Goal: Communication & Community: Answer question/provide support

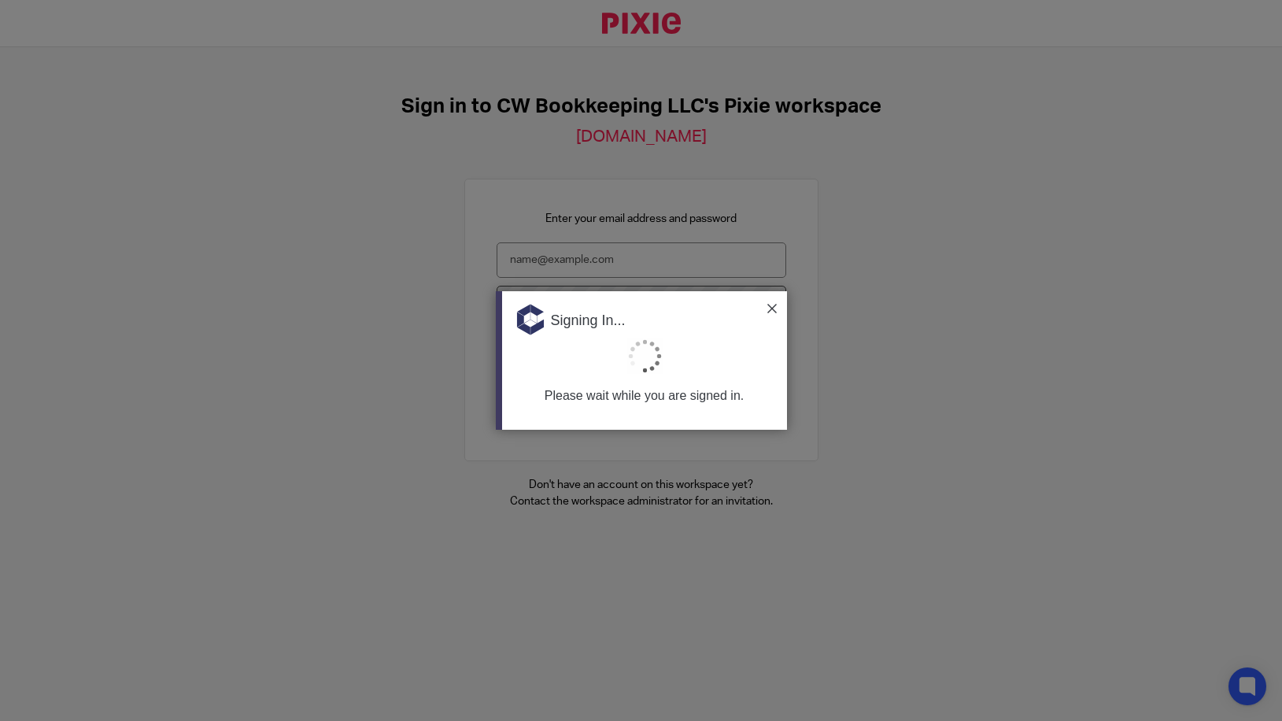
type input "Support@cwbookkeepingservice.com"
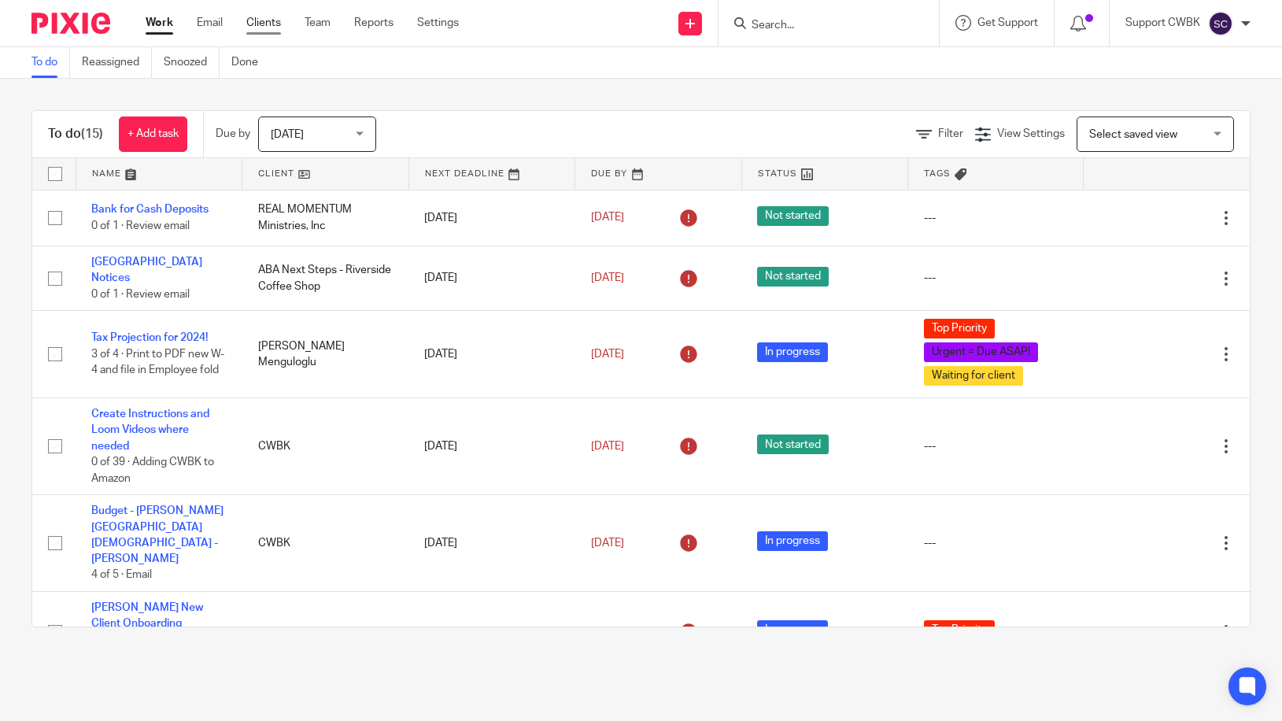
click at [254, 20] on link "Clients" at bounding box center [263, 23] width 35 height 16
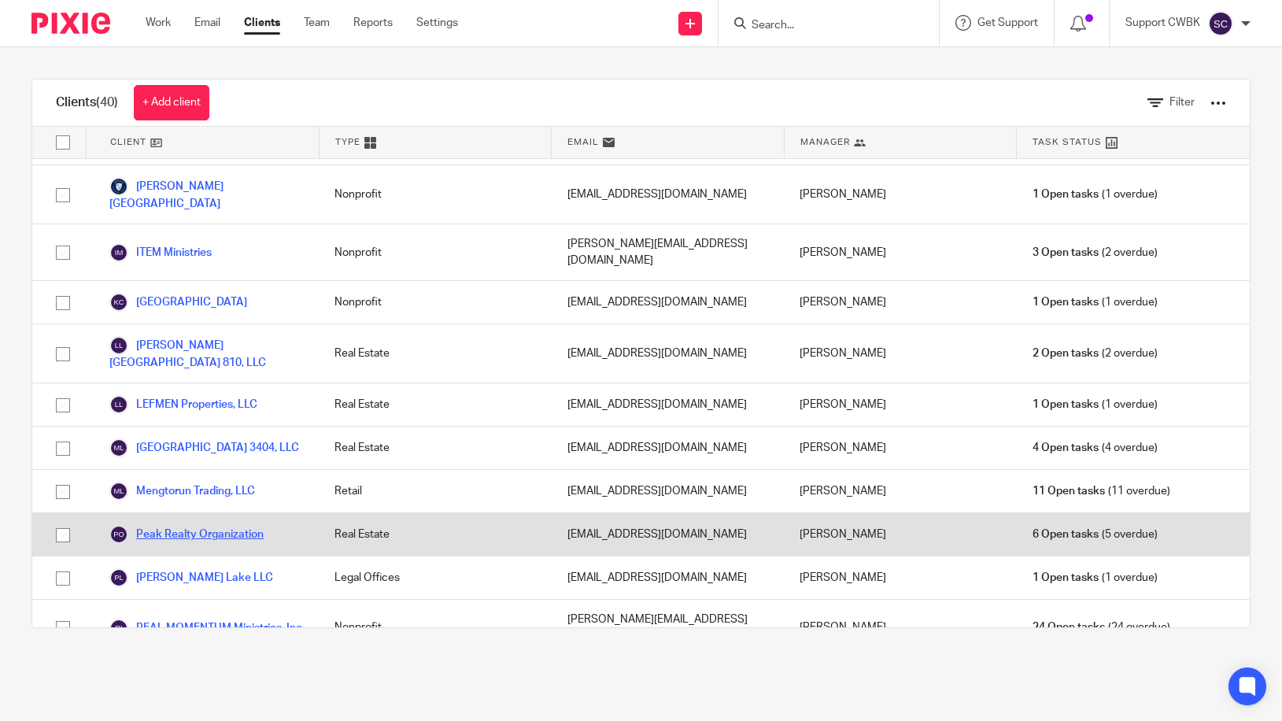
scroll to position [1102, 0]
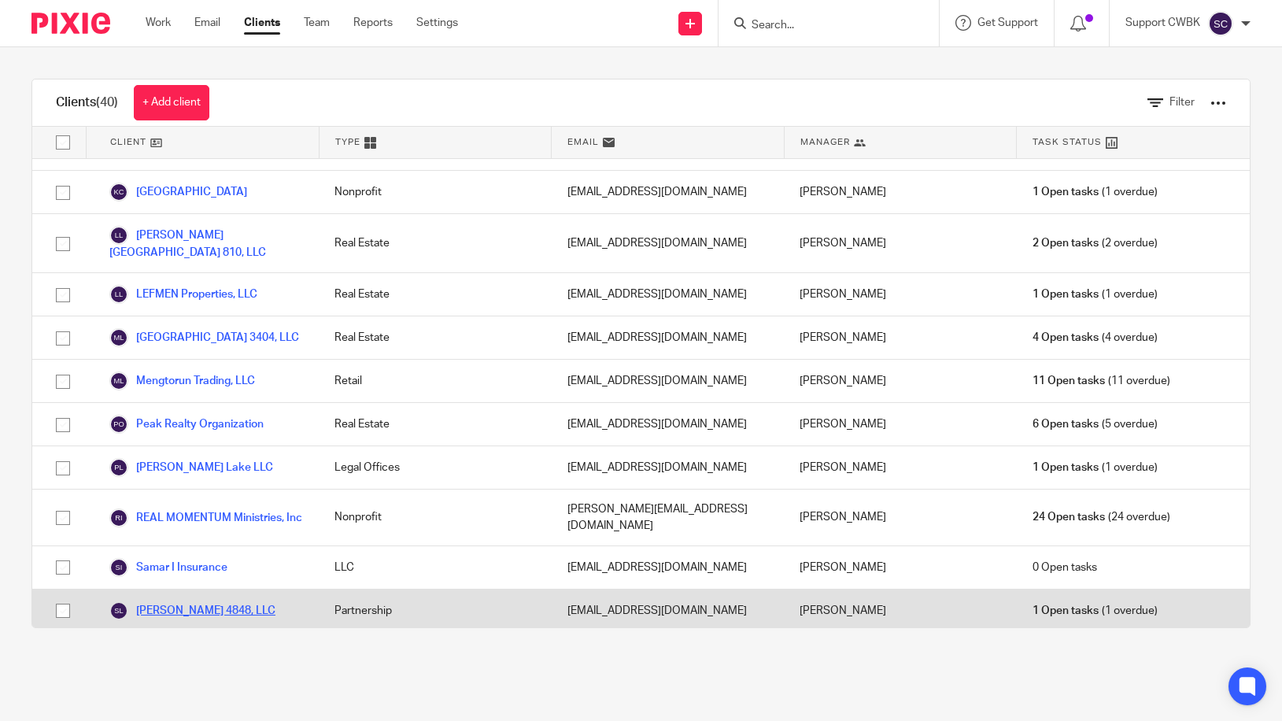
click at [183, 601] on link "[PERSON_NAME] 4848, LLC" at bounding box center [192, 610] width 166 height 19
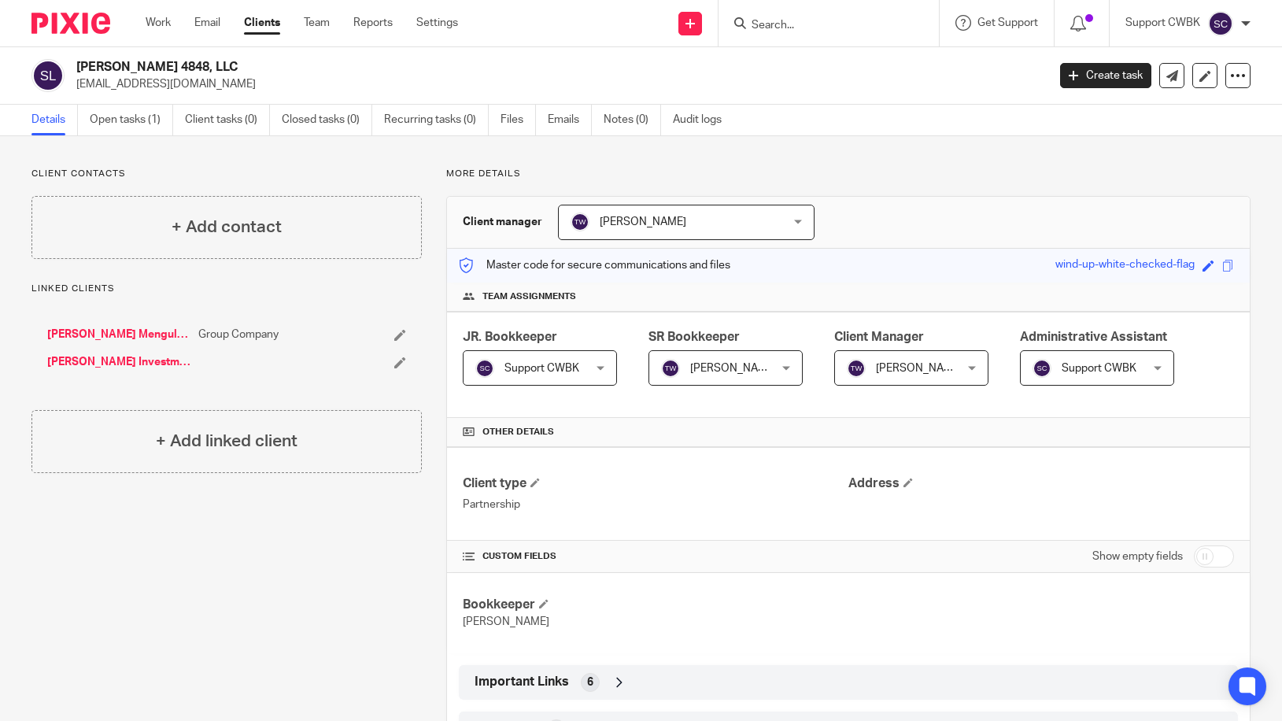
click at [195, 18] on ul "Work Email Clients Team Reports Settings" at bounding box center [314, 23] width 336 height 16
click at [209, 24] on link "Email" at bounding box center [207, 23] width 26 height 16
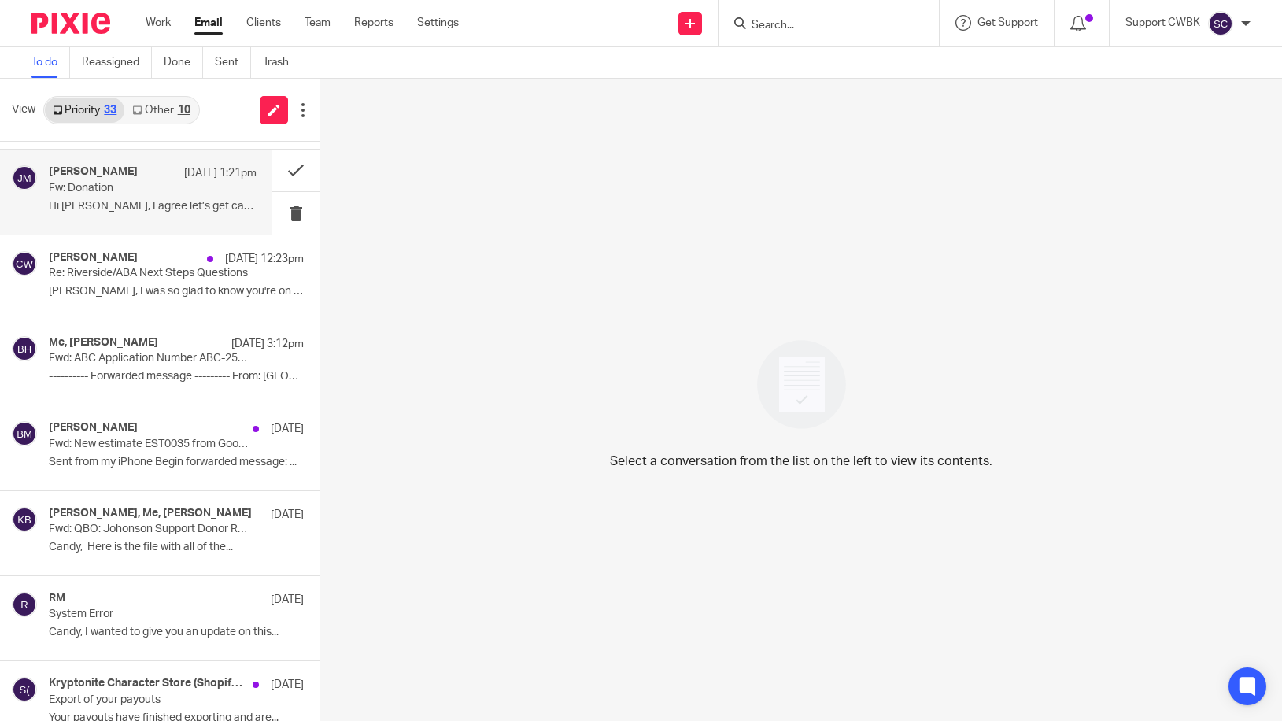
scroll to position [755, 0]
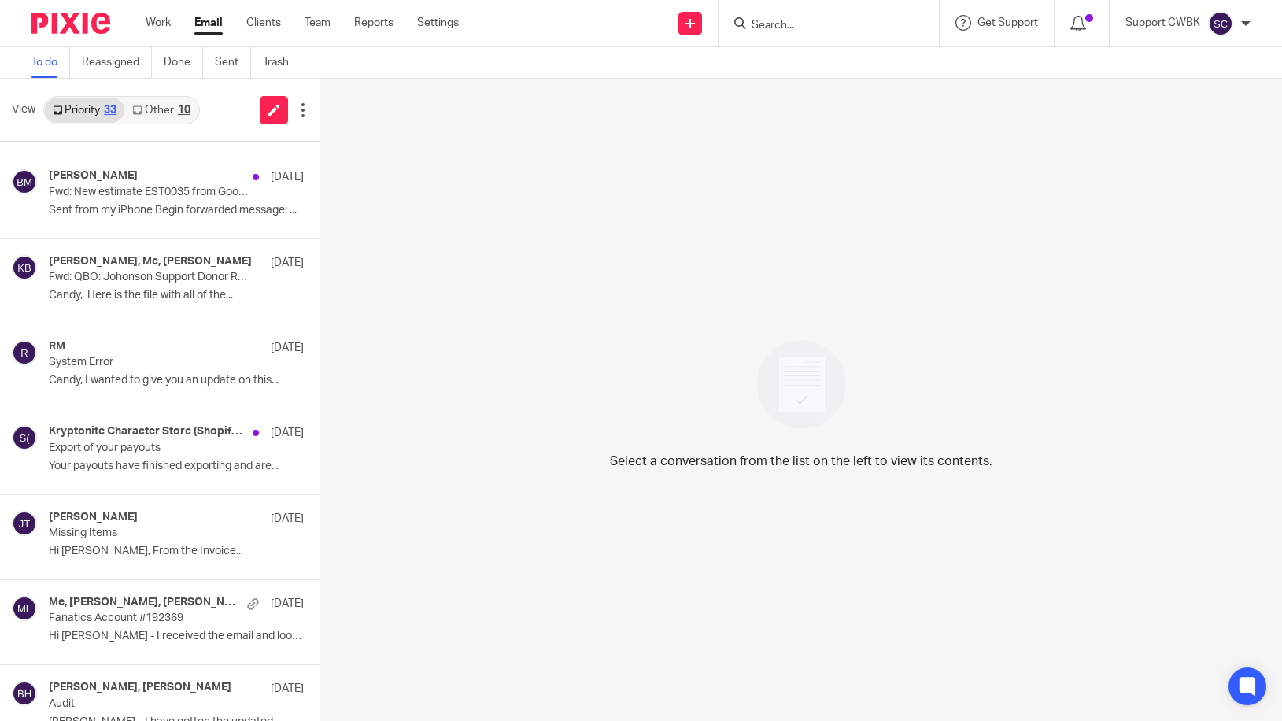
click at [183, 107] on div "10" at bounding box center [184, 110] width 13 height 11
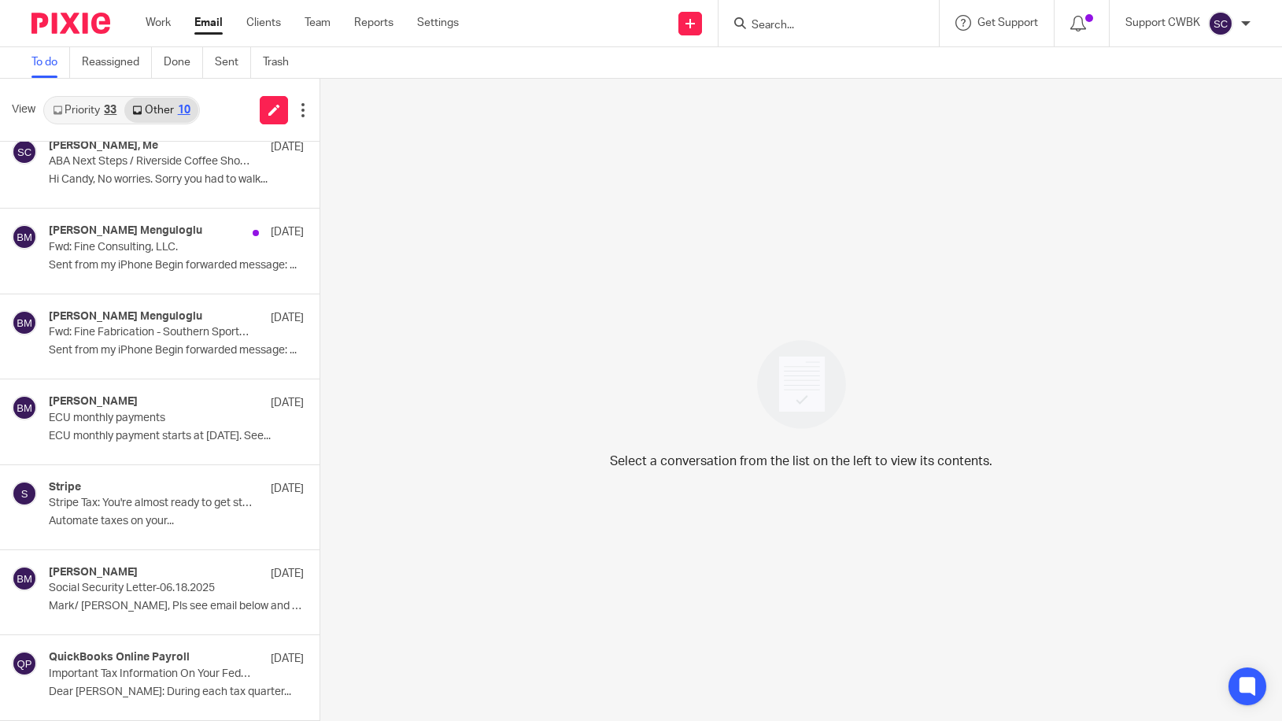
scroll to position [0, 0]
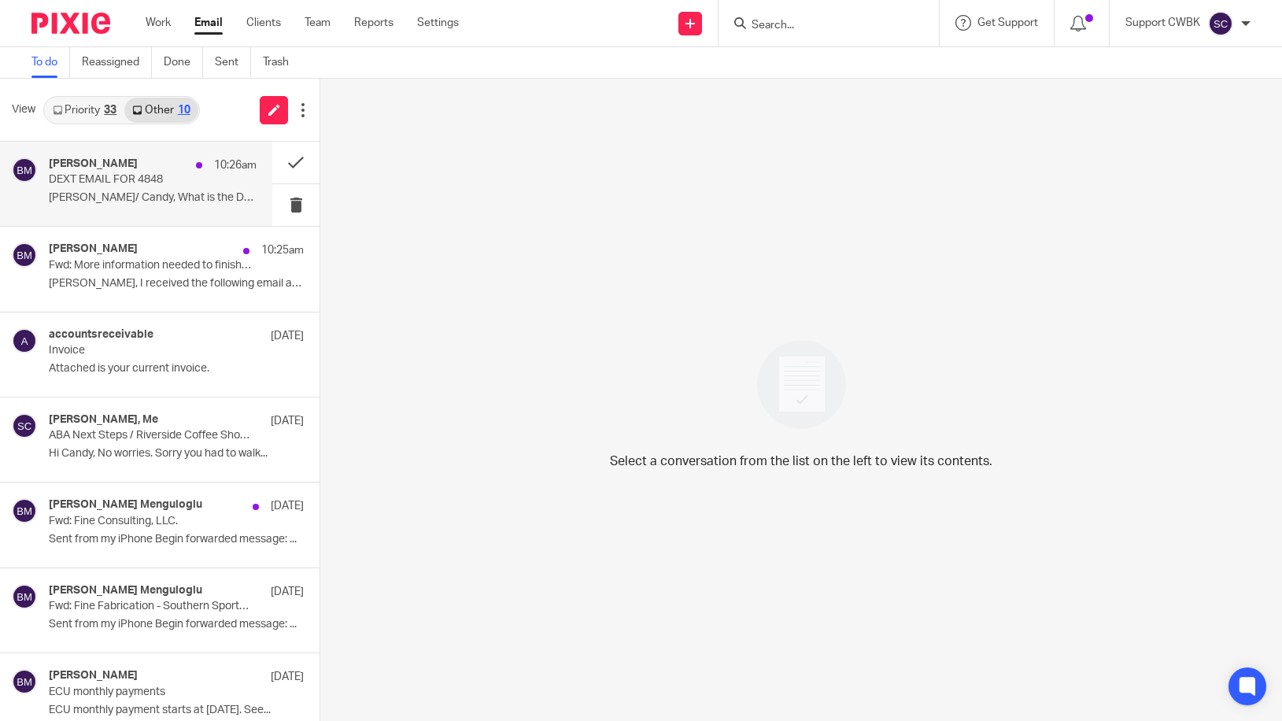
click at [121, 180] on p "DEXT EMAIL FOR 4848" at bounding box center [132, 179] width 166 height 13
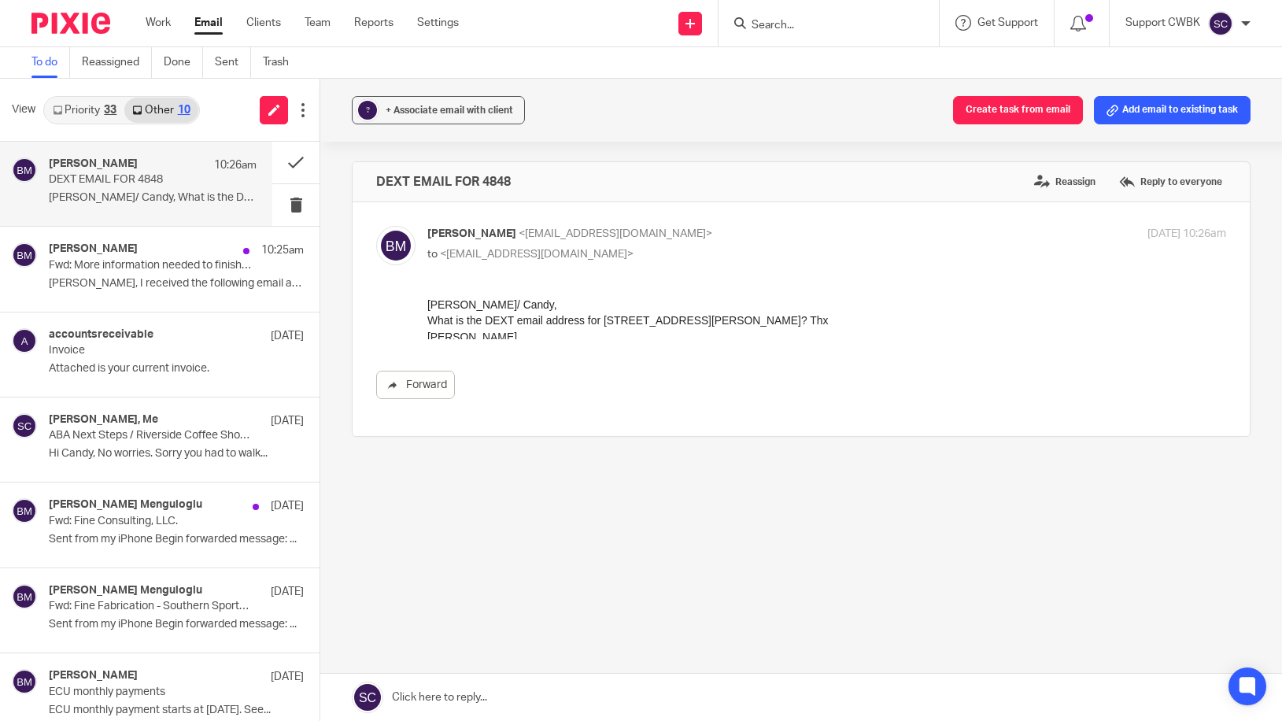
click at [436, 696] on link at bounding box center [801, 697] width 962 height 47
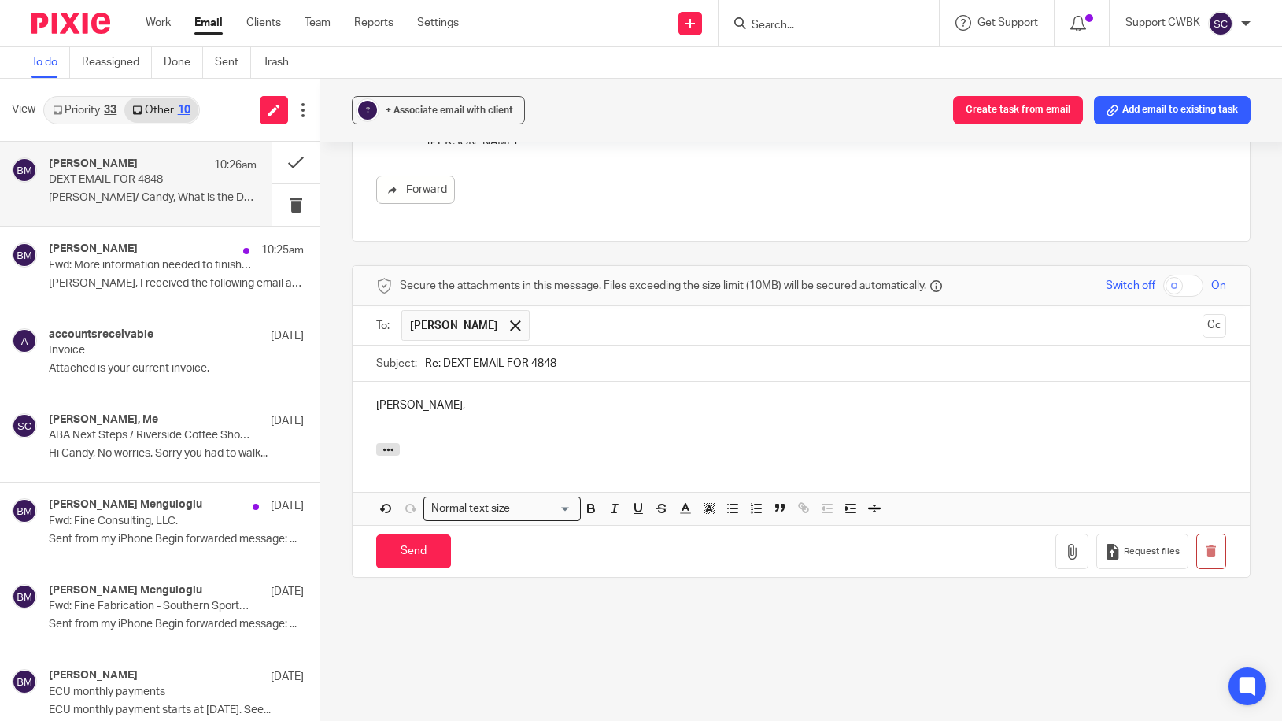
scroll to position [113, 0]
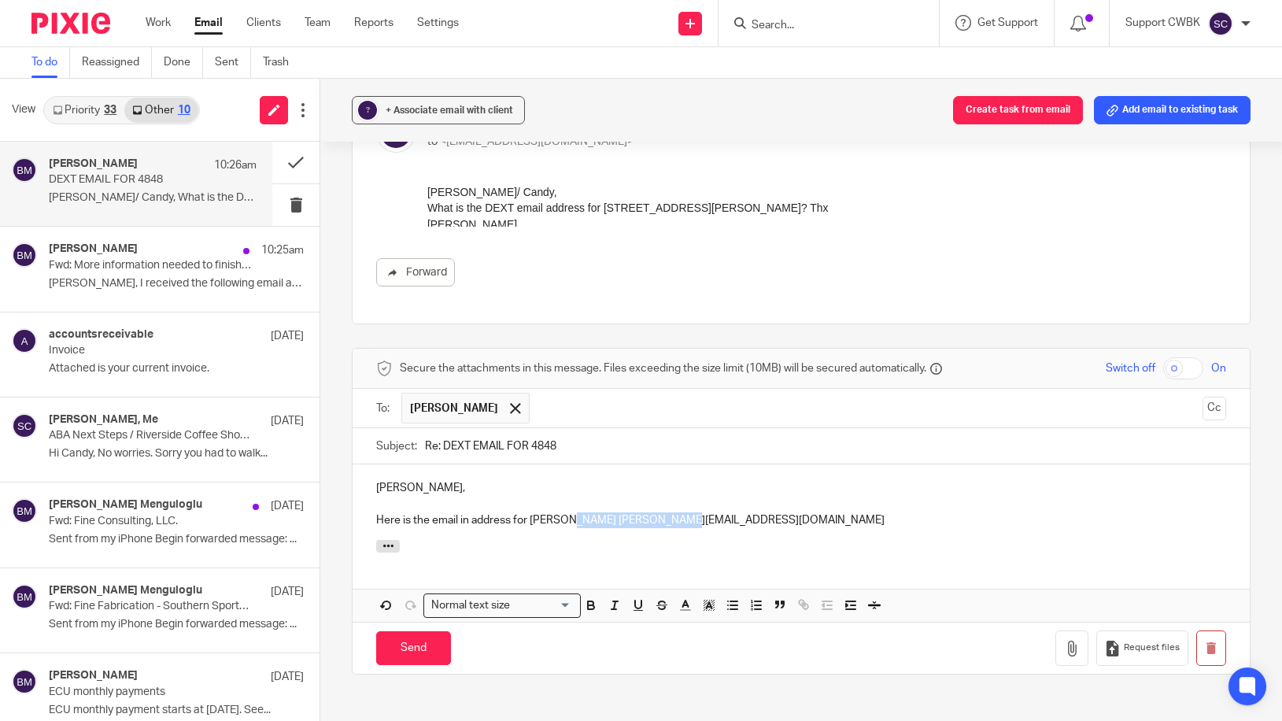
click at [567, 519] on p "Here is the email in address for [PERSON_NAME] [PERSON_NAME][EMAIL_ADDRESS][DOM…" at bounding box center [801, 512] width 850 height 32
click at [803, 602] on icon "button" at bounding box center [802, 603] width 6 height 6
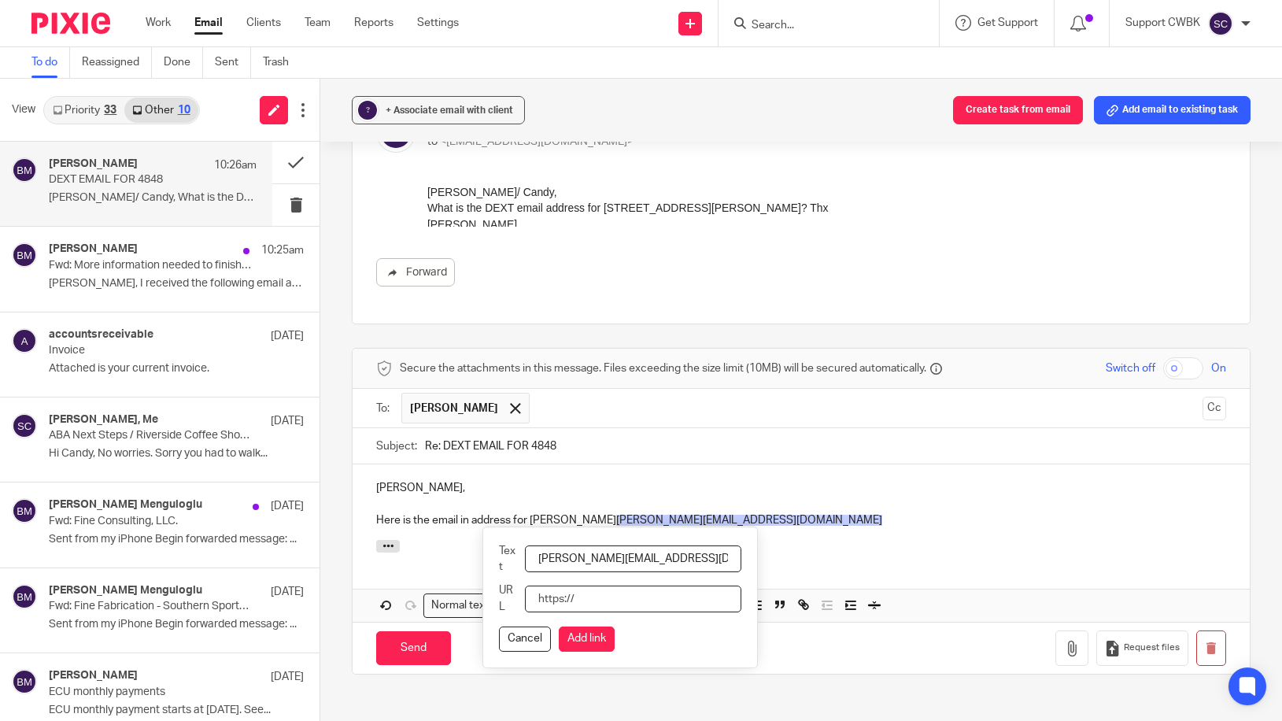
paste input "[PERSON_NAME][EMAIL_ADDRESS][DOMAIN_NAME]"
type input "[PERSON_NAME][EMAIL_ADDRESS][DOMAIN_NAME]"
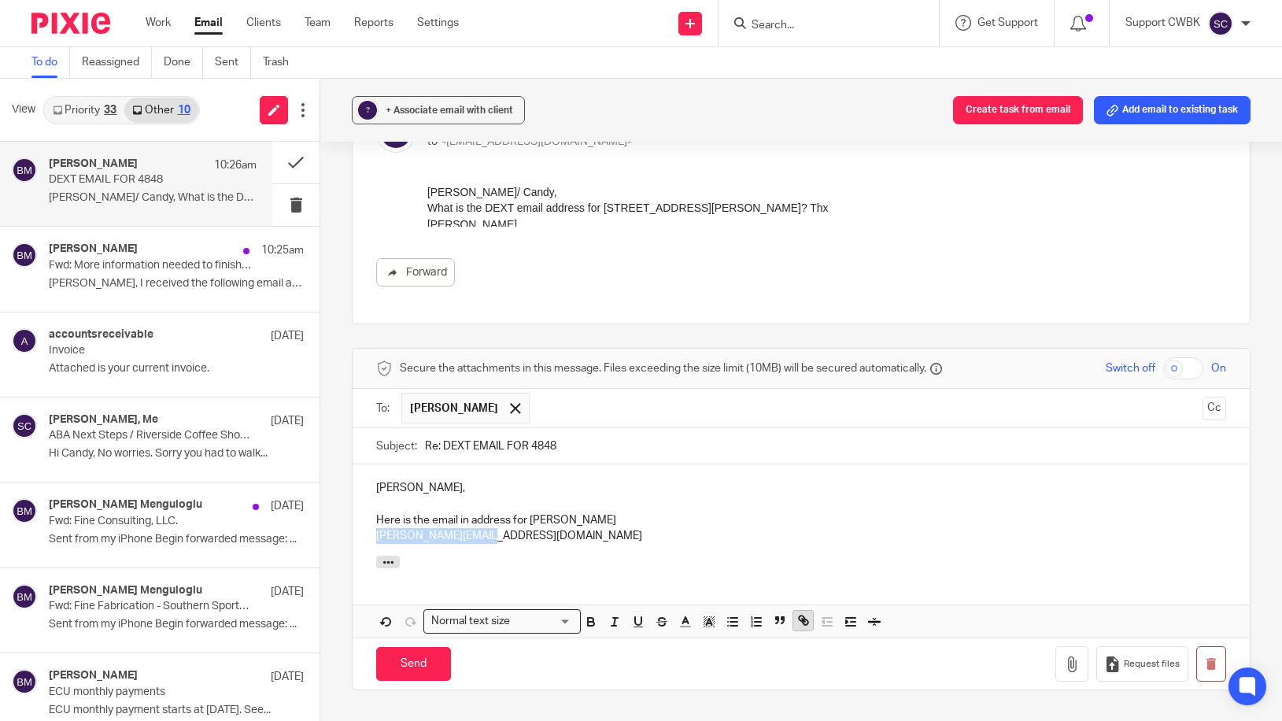
click at [808, 624] on icon "button" at bounding box center [803, 620] width 14 height 14
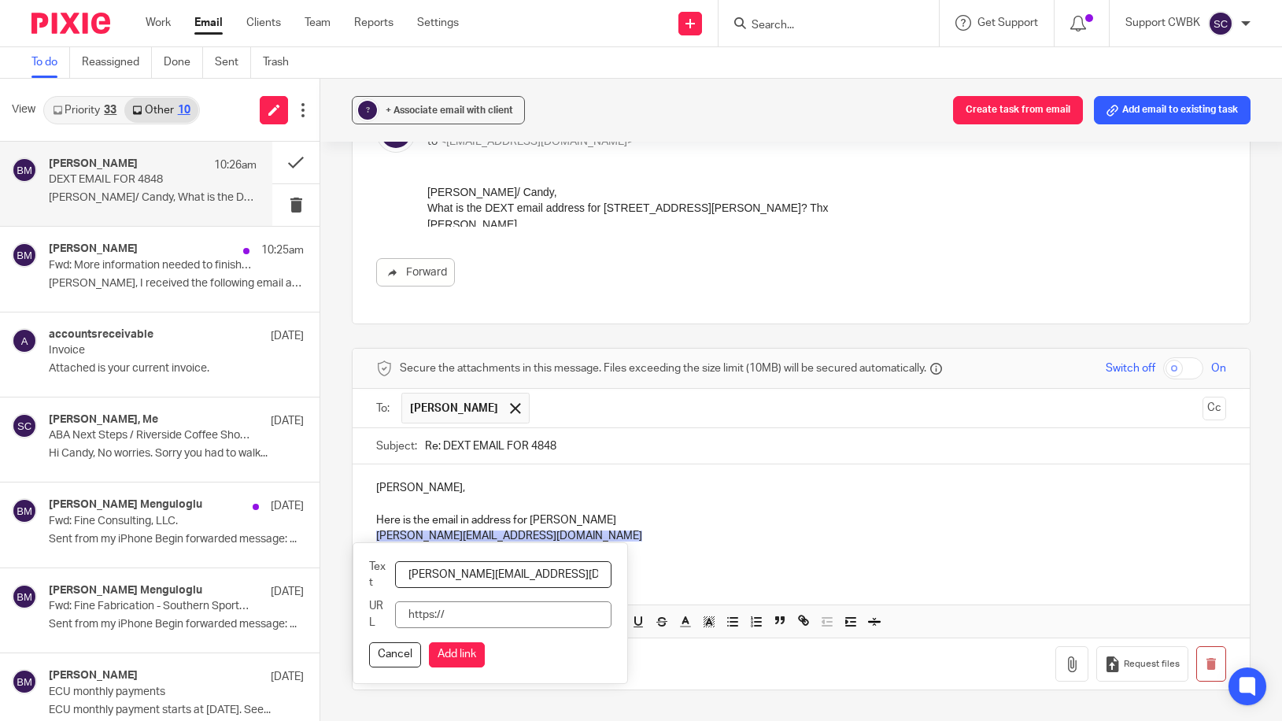
click at [496, 615] on input "URL" at bounding box center [503, 614] width 216 height 27
type input "[PERSON_NAME][EMAIL_ADDRESS][DOMAIN_NAME]"
click at [465, 653] on button "Add link" at bounding box center [457, 654] width 56 height 25
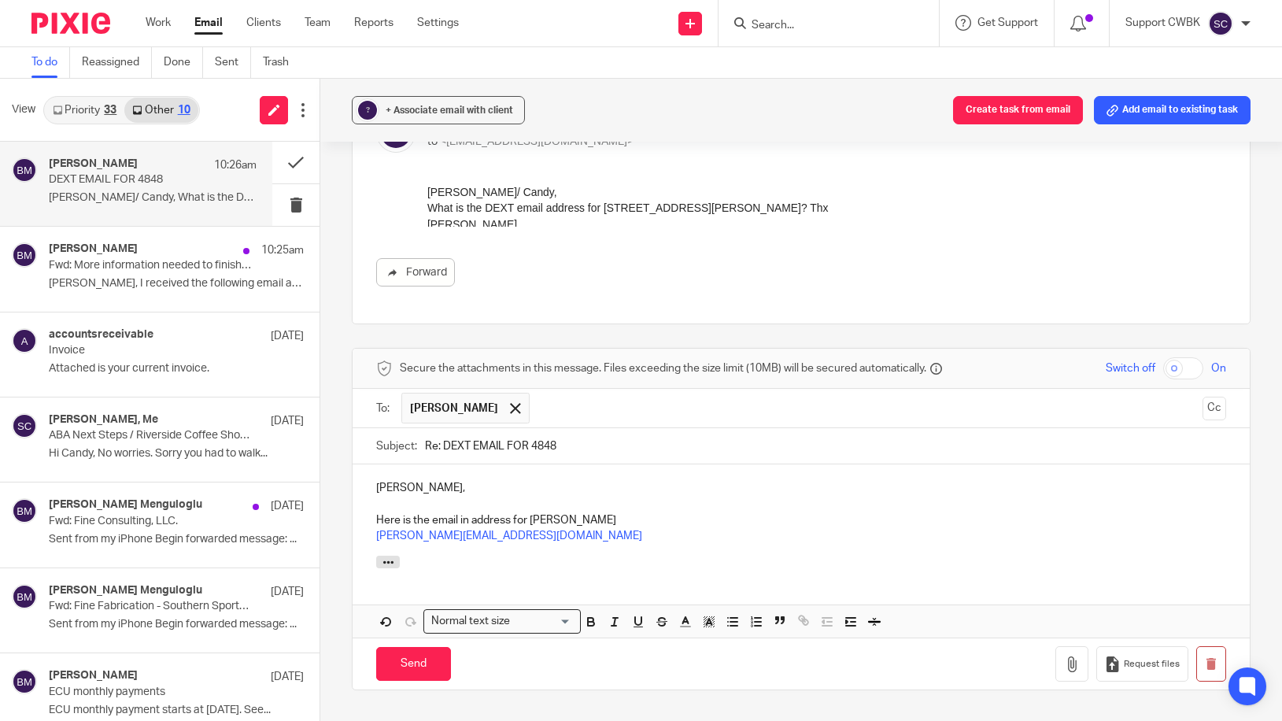
click at [505, 536] on p "[PERSON_NAME][EMAIL_ADDRESS][DOMAIN_NAME]" at bounding box center [801, 536] width 850 height 16
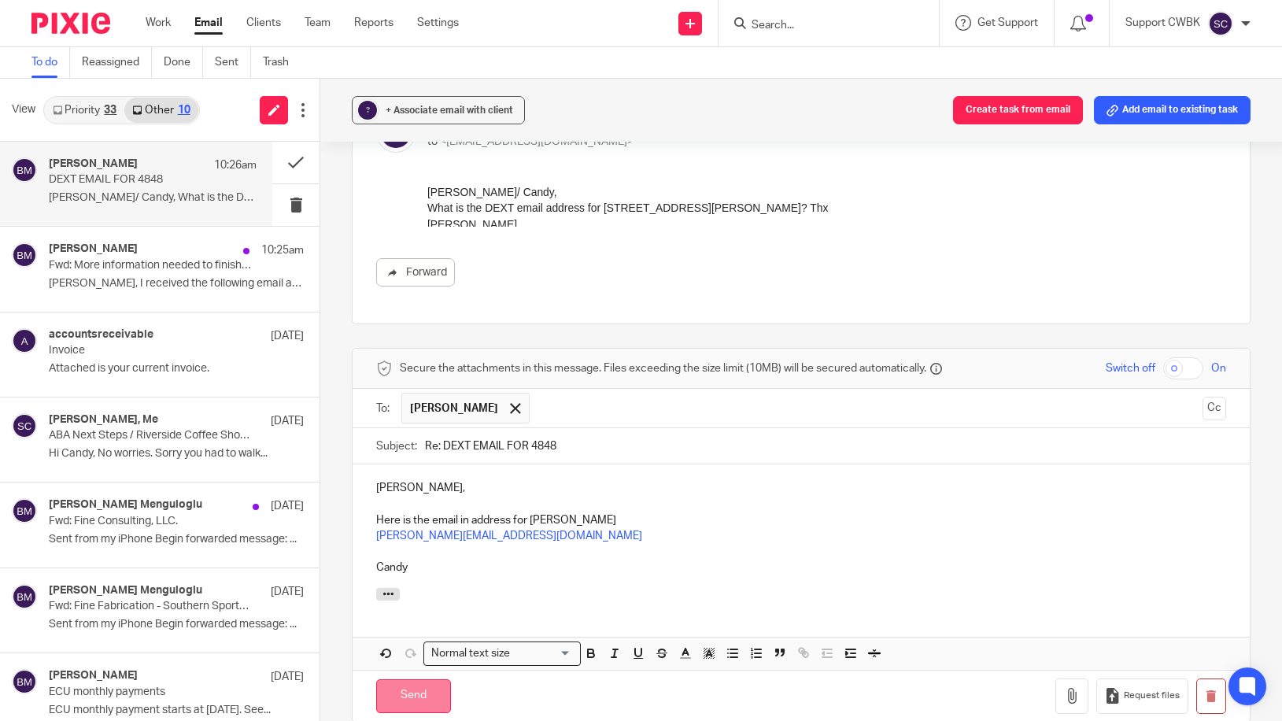
click at [429, 689] on input "Send" at bounding box center [413, 696] width 75 height 34
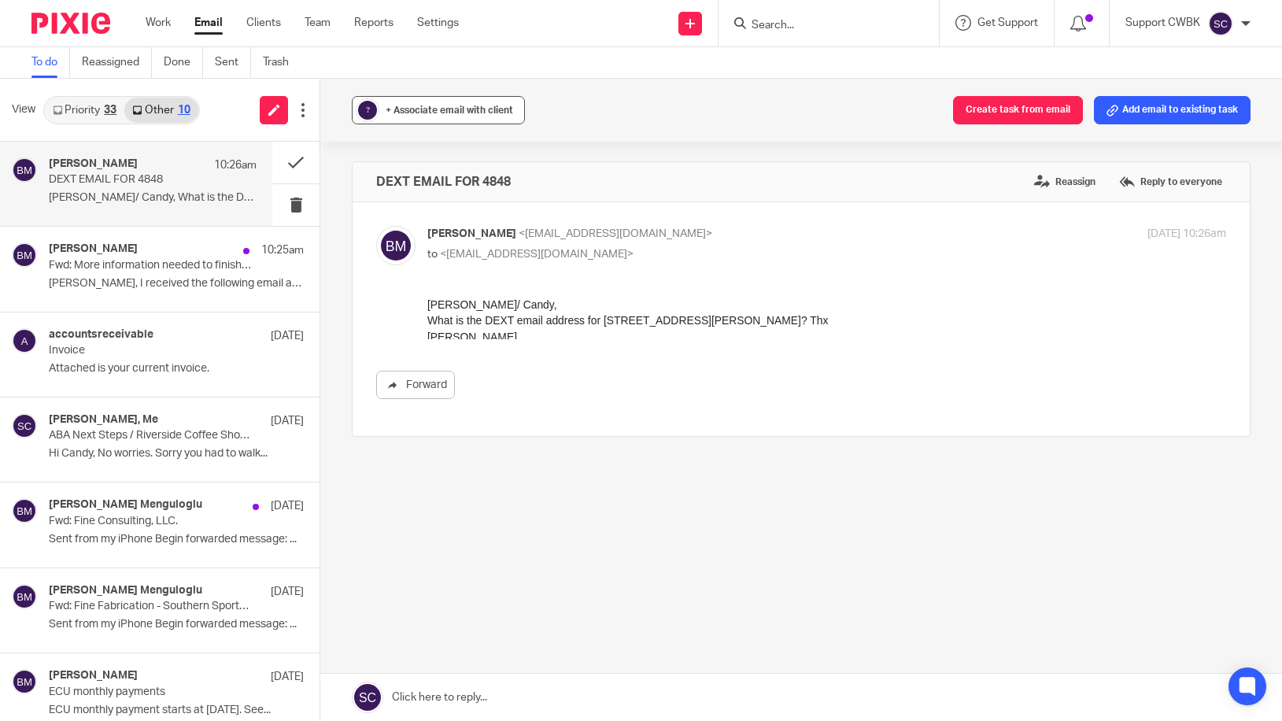
click at [488, 114] on span "+ Associate email with client" at bounding box center [449, 109] width 127 height 9
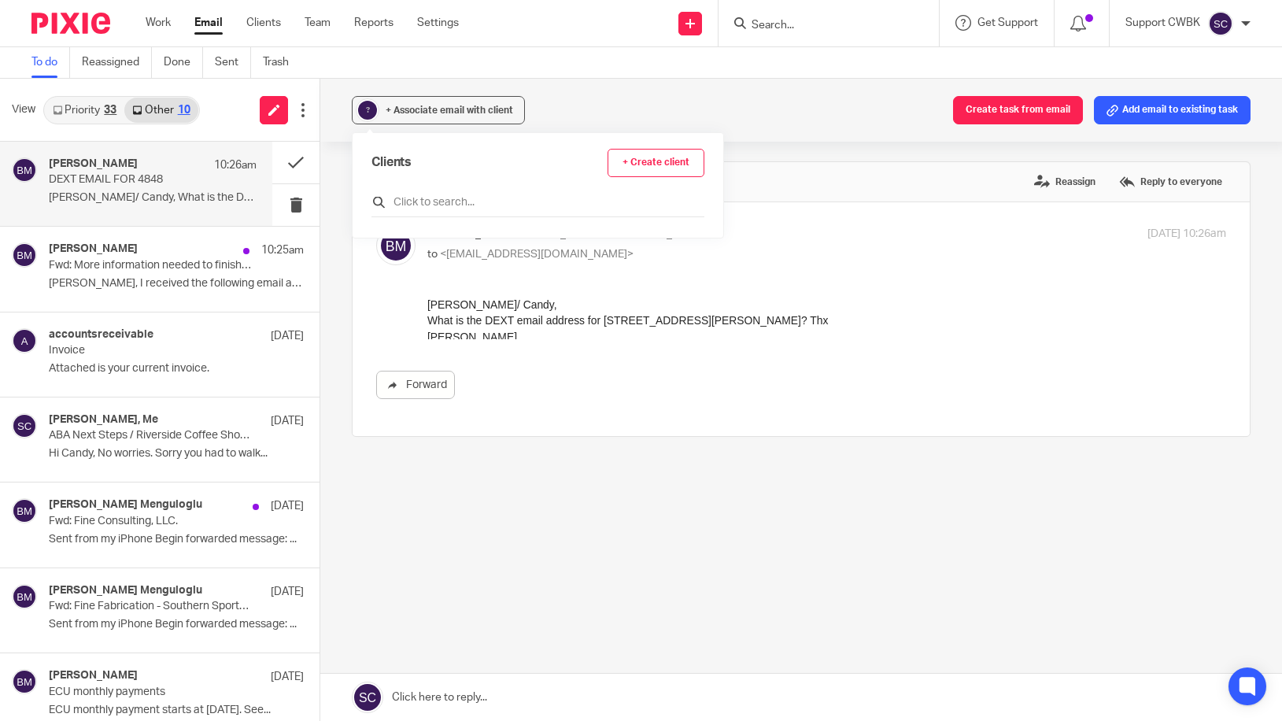
click at [446, 197] on input "text" at bounding box center [537, 202] width 333 height 16
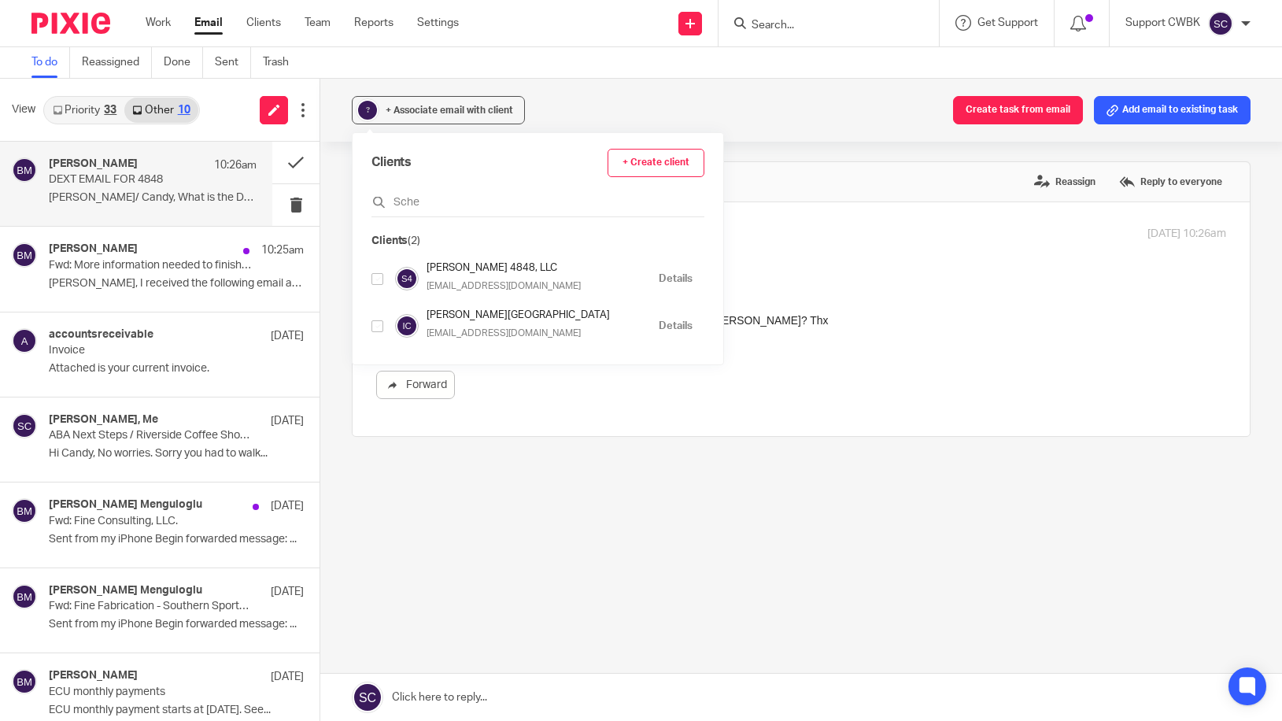
type input "Sche"
click at [471, 288] on p "[EMAIL_ADDRESS][DOMAIN_NAME]" at bounding box center [516, 286] width 179 height 14
click at [380, 283] on input "checkbox" at bounding box center [377, 279] width 12 height 12
checkbox input "true"
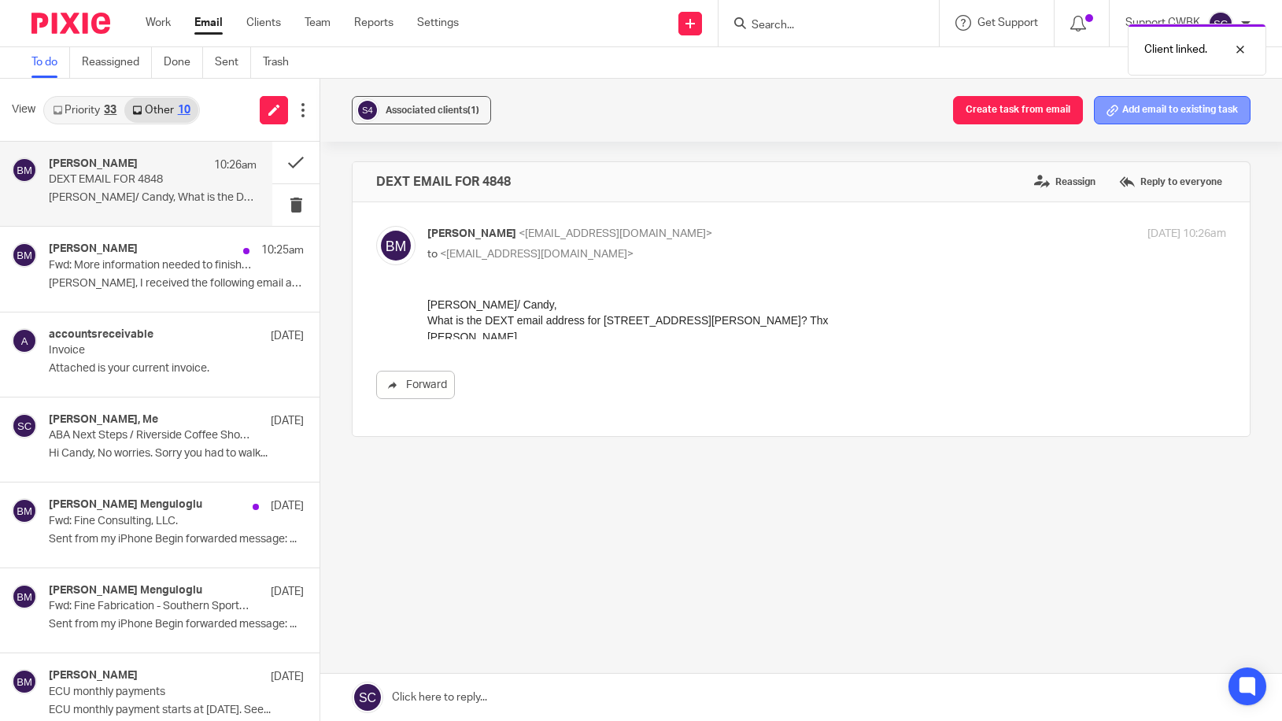
click at [1174, 112] on button "Add email to existing task" at bounding box center [1172, 110] width 157 height 28
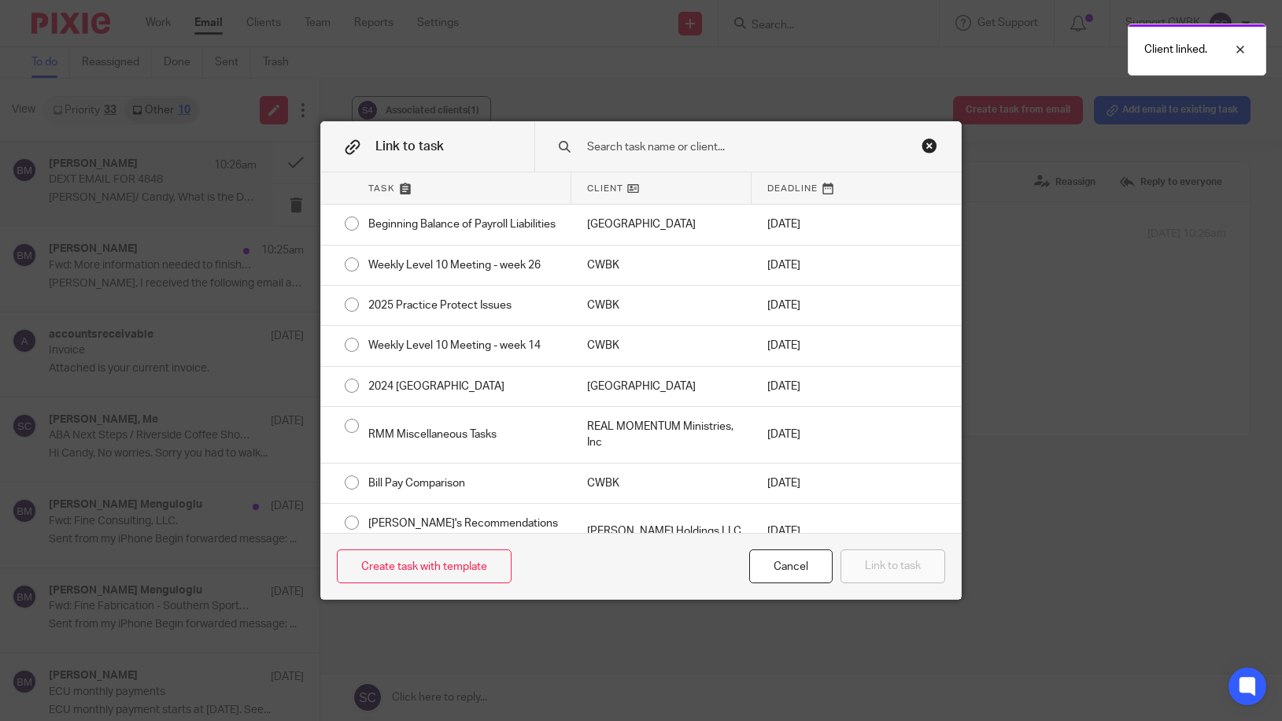
click at [615, 154] on input "text" at bounding box center [743, 147] width 316 height 17
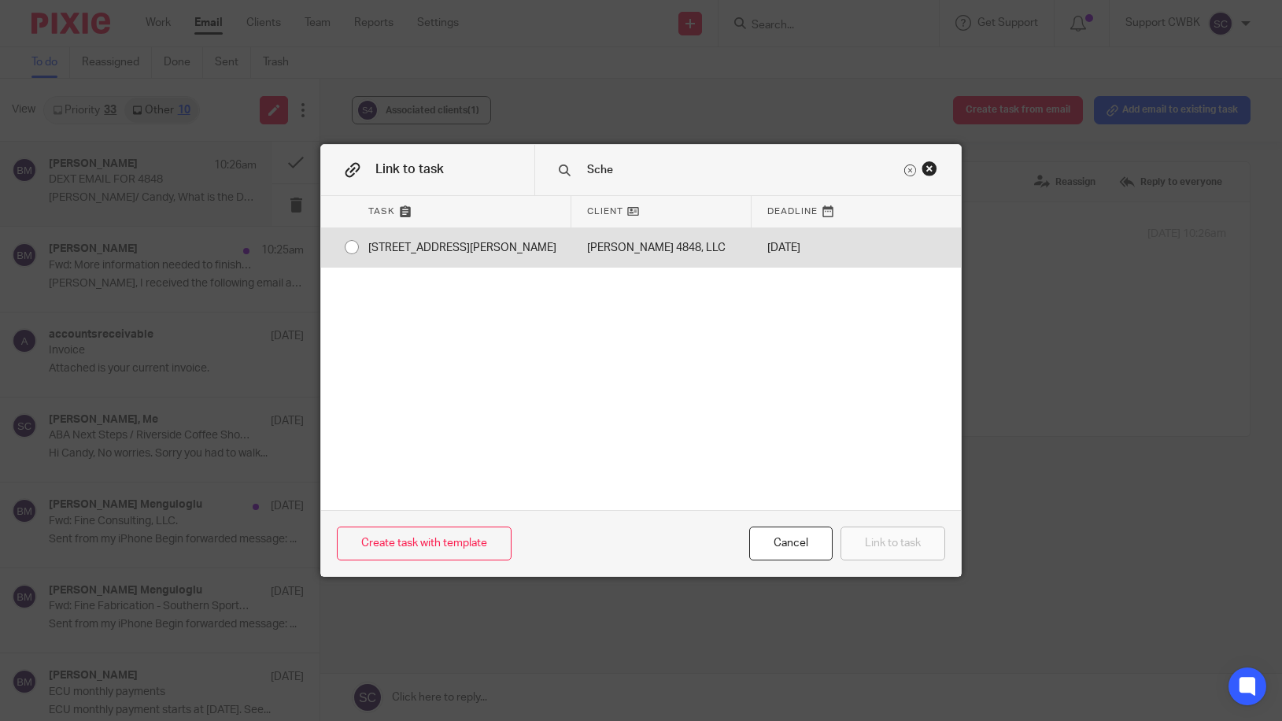
type input "Sche"
click at [403, 247] on div "[STREET_ADDRESS][PERSON_NAME]" at bounding box center [462, 247] width 219 height 39
radio input "true"
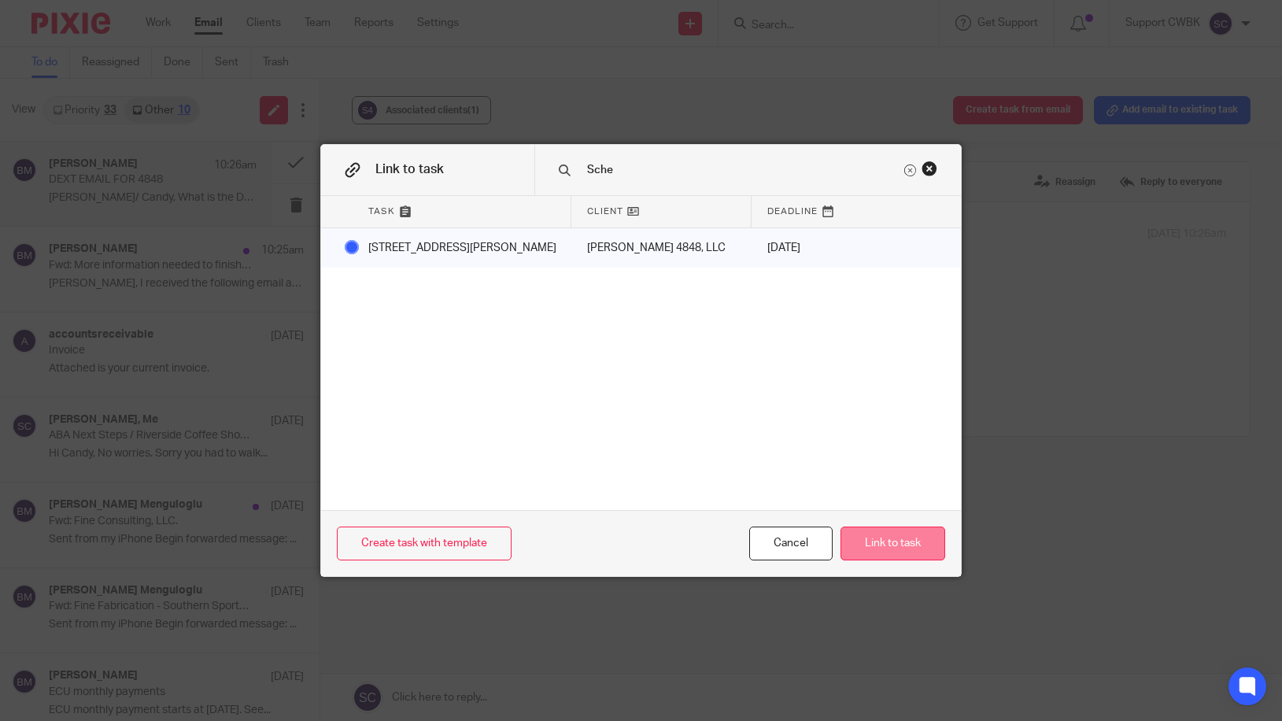
click at [909, 545] on button "Link to task" at bounding box center [892, 543] width 105 height 34
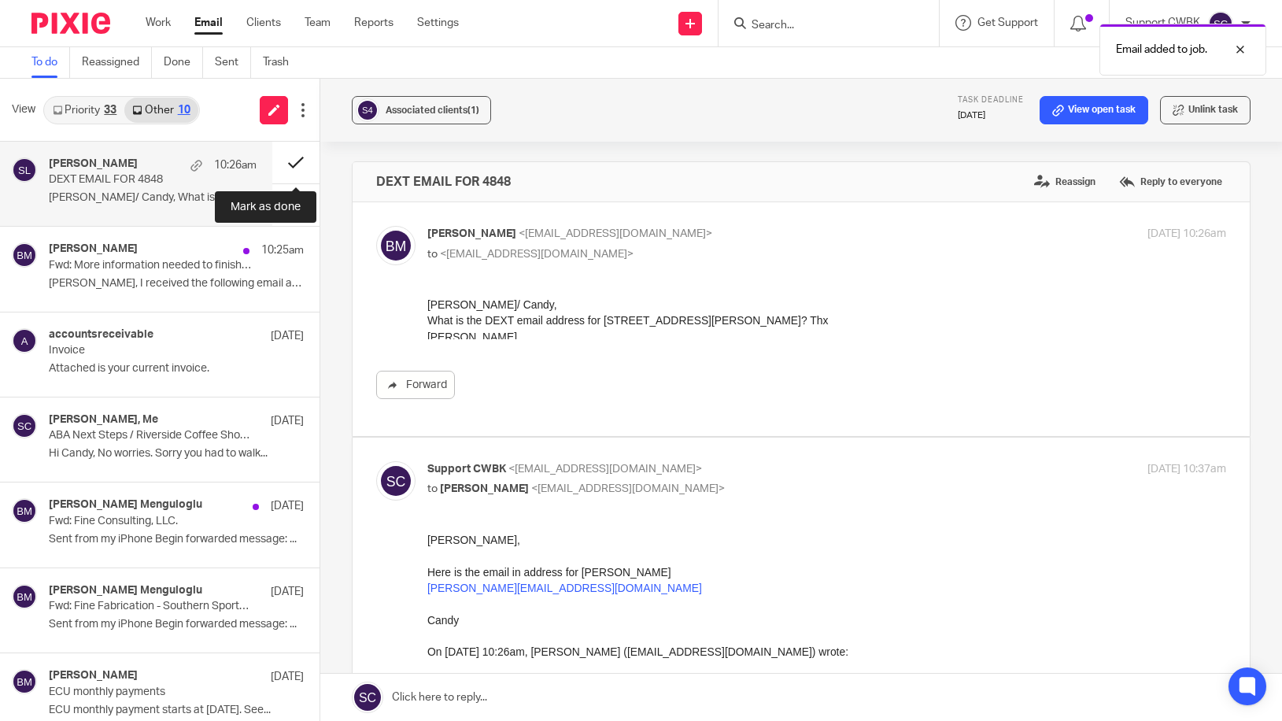
click at [296, 160] on button at bounding box center [295, 163] width 47 height 42
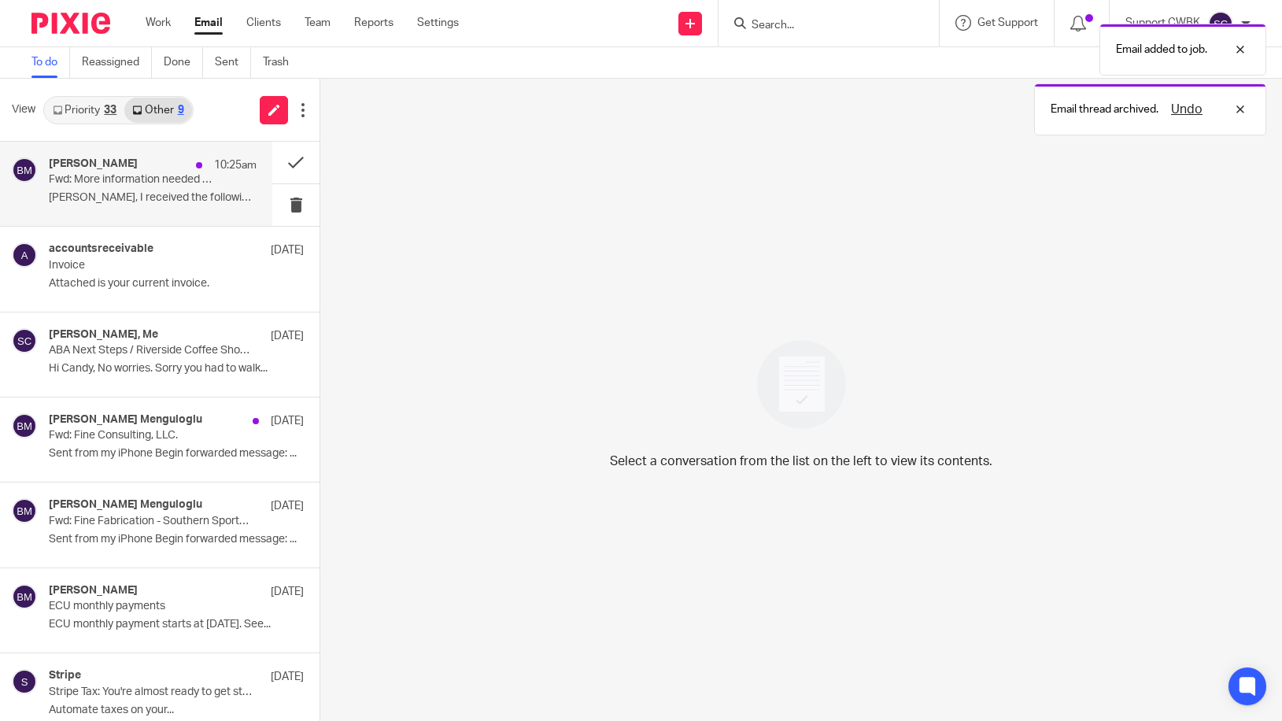
click at [154, 190] on div "[PERSON_NAME] 10:25am Fwd: More information needed to finish your QuickBooks ap…" at bounding box center [153, 183] width 208 height 53
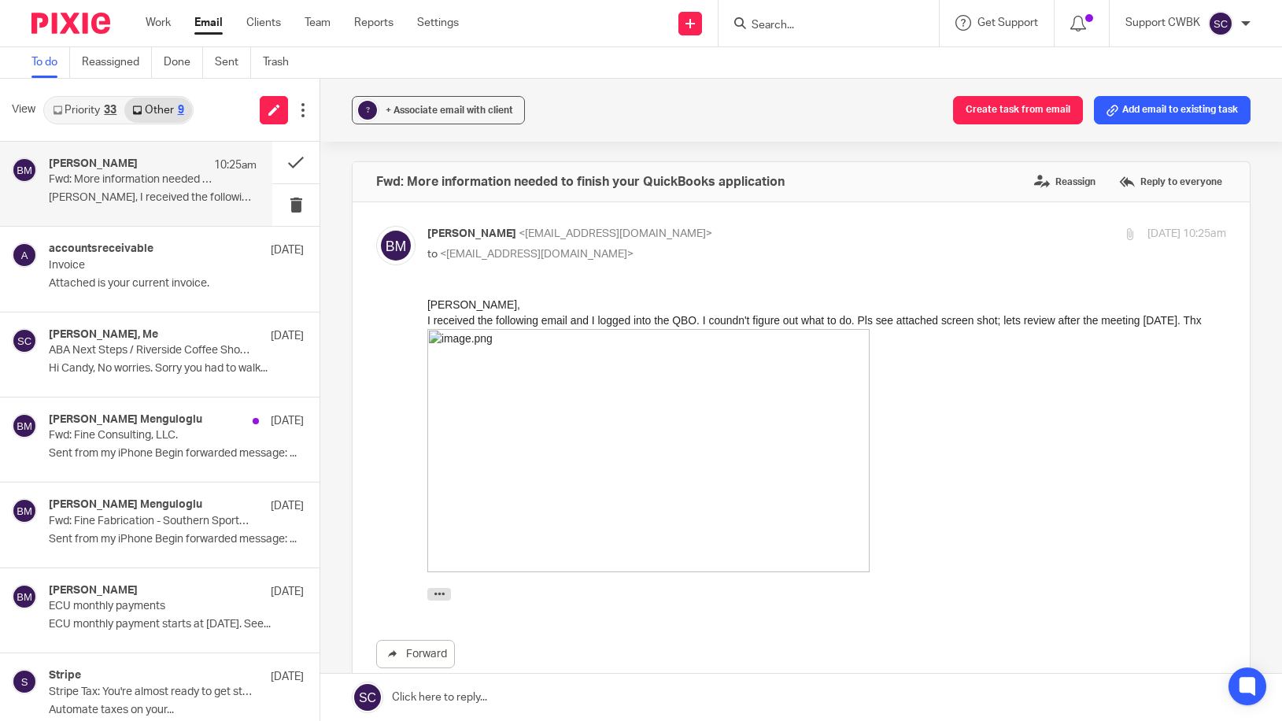
click at [541, 485] on img at bounding box center [648, 450] width 442 height 243
click at [619, 453] on img at bounding box center [648, 450] width 442 height 243
click at [440, 696] on link at bounding box center [801, 697] width 962 height 47
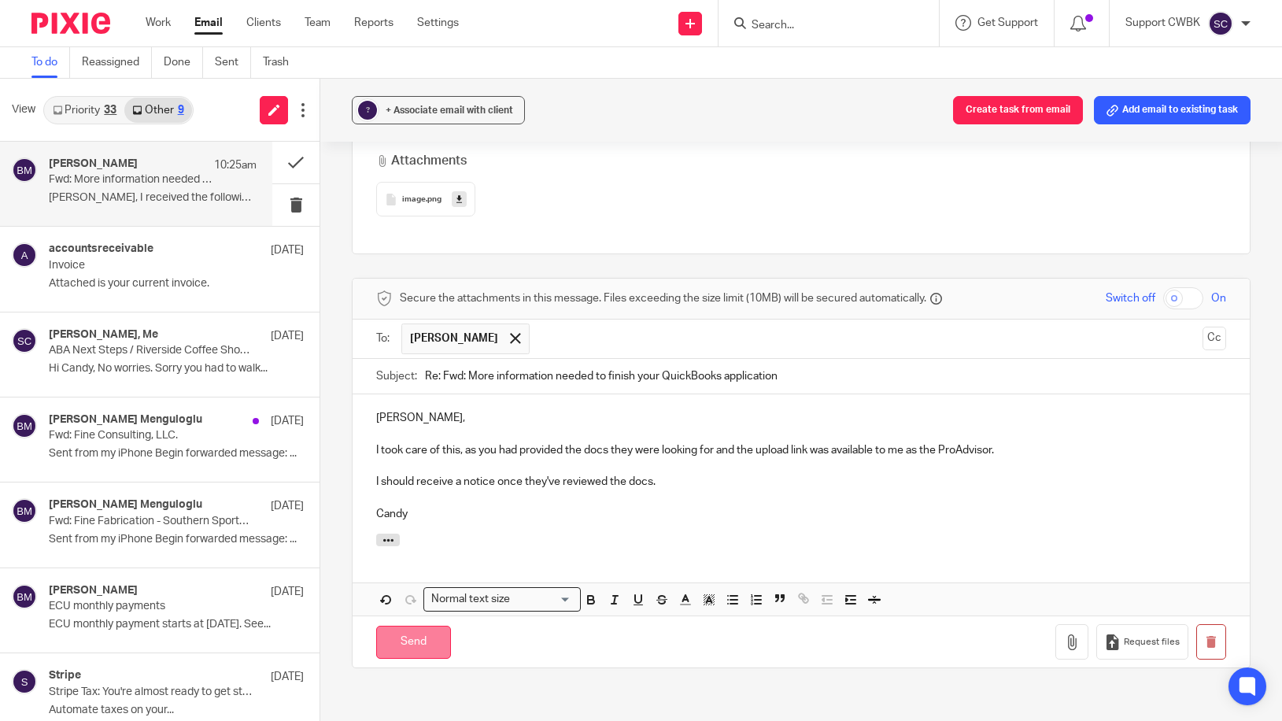
click at [404, 632] on input "Send" at bounding box center [413, 643] width 75 height 34
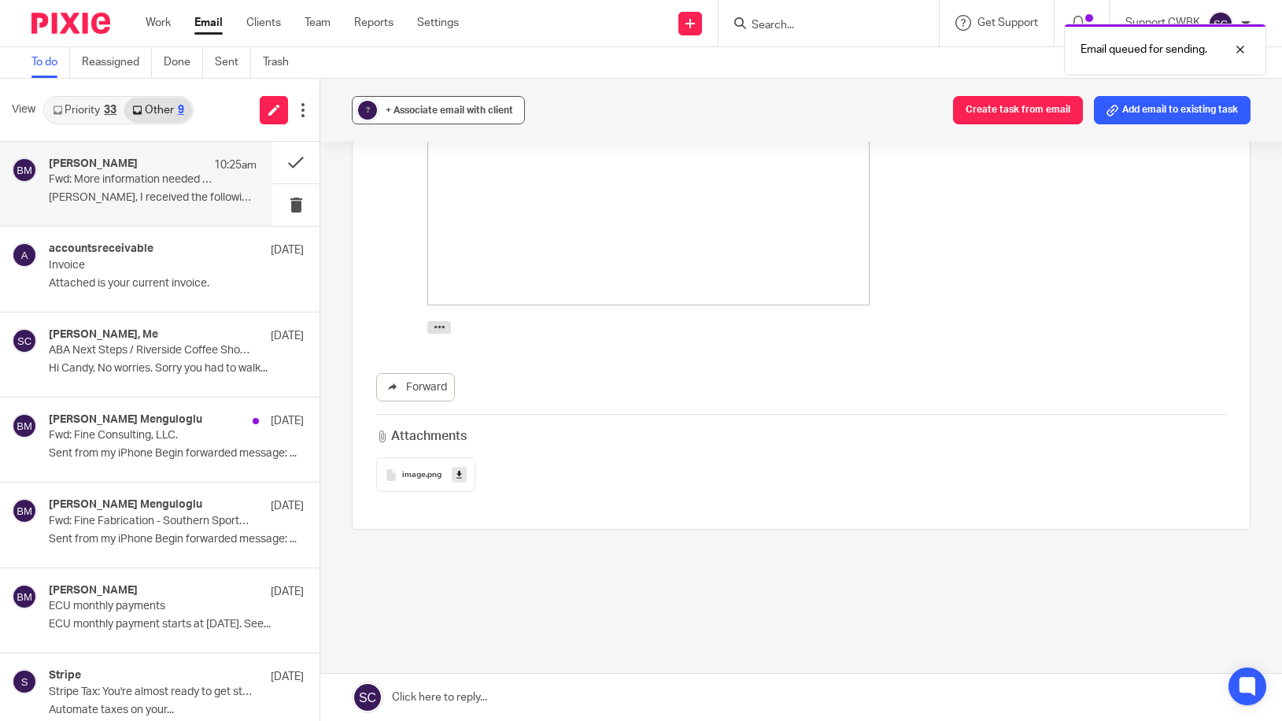
click at [480, 106] on span "+ Associate email with client" at bounding box center [449, 109] width 127 height 9
click at [457, 205] on input "text" at bounding box center [537, 202] width 333 height 16
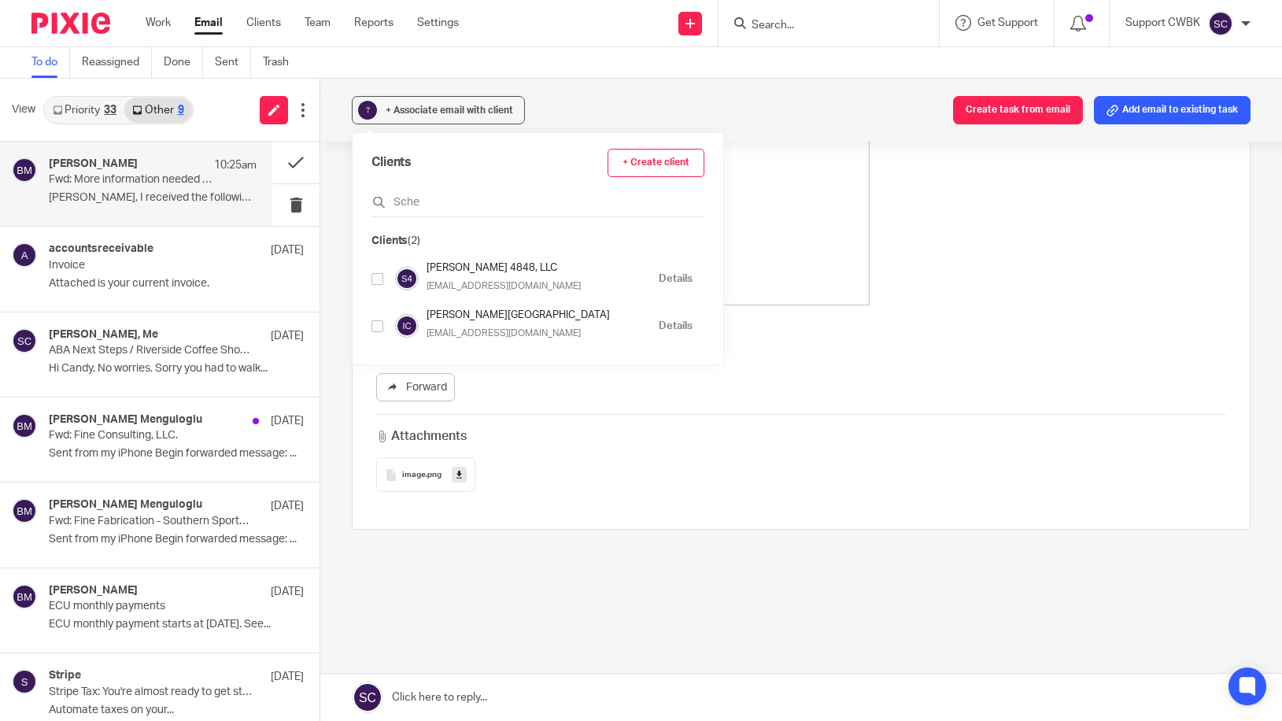
type input "Sche"
click at [373, 279] on input "checkbox" at bounding box center [377, 279] width 12 height 12
checkbox input "true"
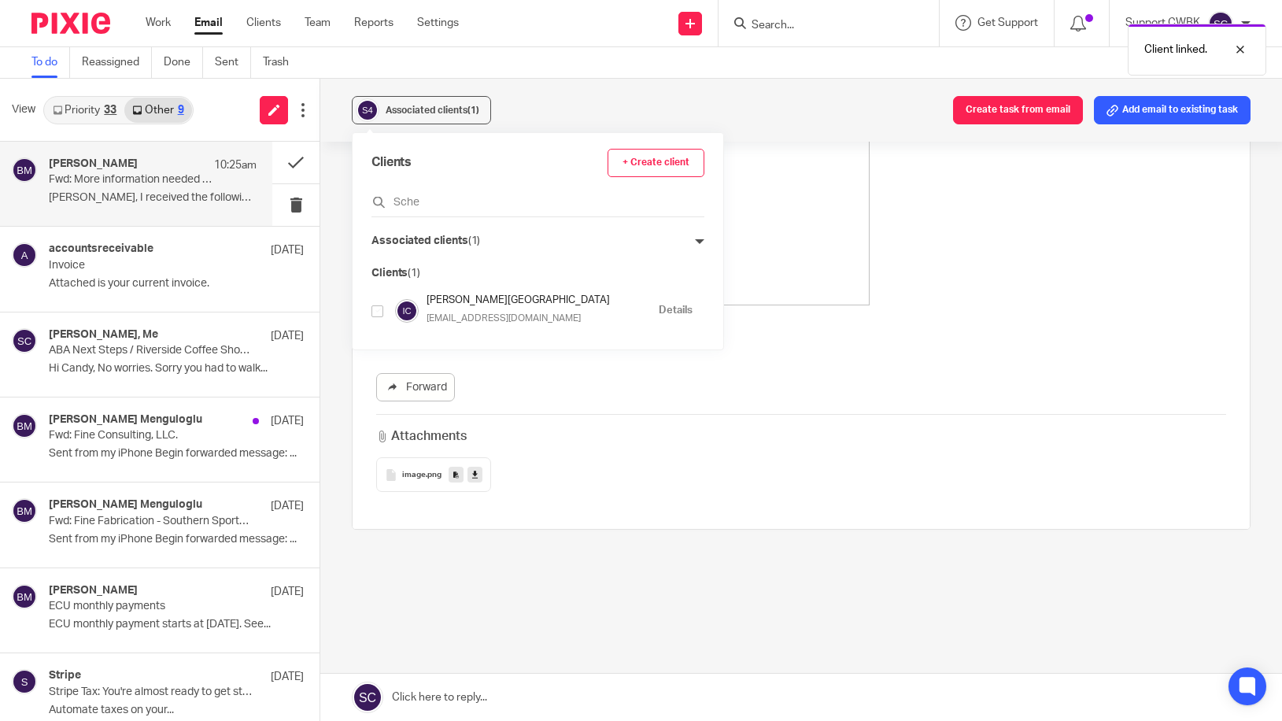
click at [985, 262] on div "---------- Forwarded message --------- From: Intuit Payments < [EMAIL_ADDRESS][…" at bounding box center [826, 201] width 799 height 279
click at [1165, 110] on button "Add email to existing task" at bounding box center [1172, 110] width 157 height 28
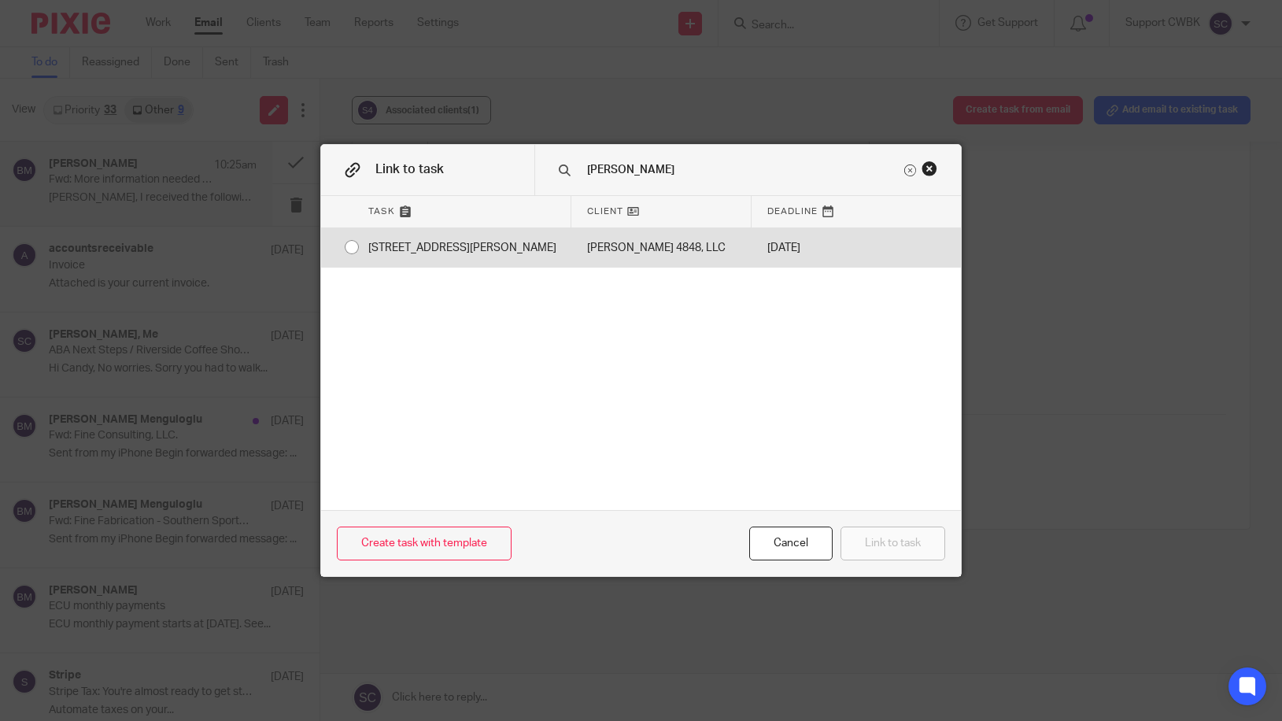
type input "[PERSON_NAME]"
click at [440, 246] on div "[STREET_ADDRESS][PERSON_NAME]" at bounding box center [462, 247] width 219 height 39
radio input "true"
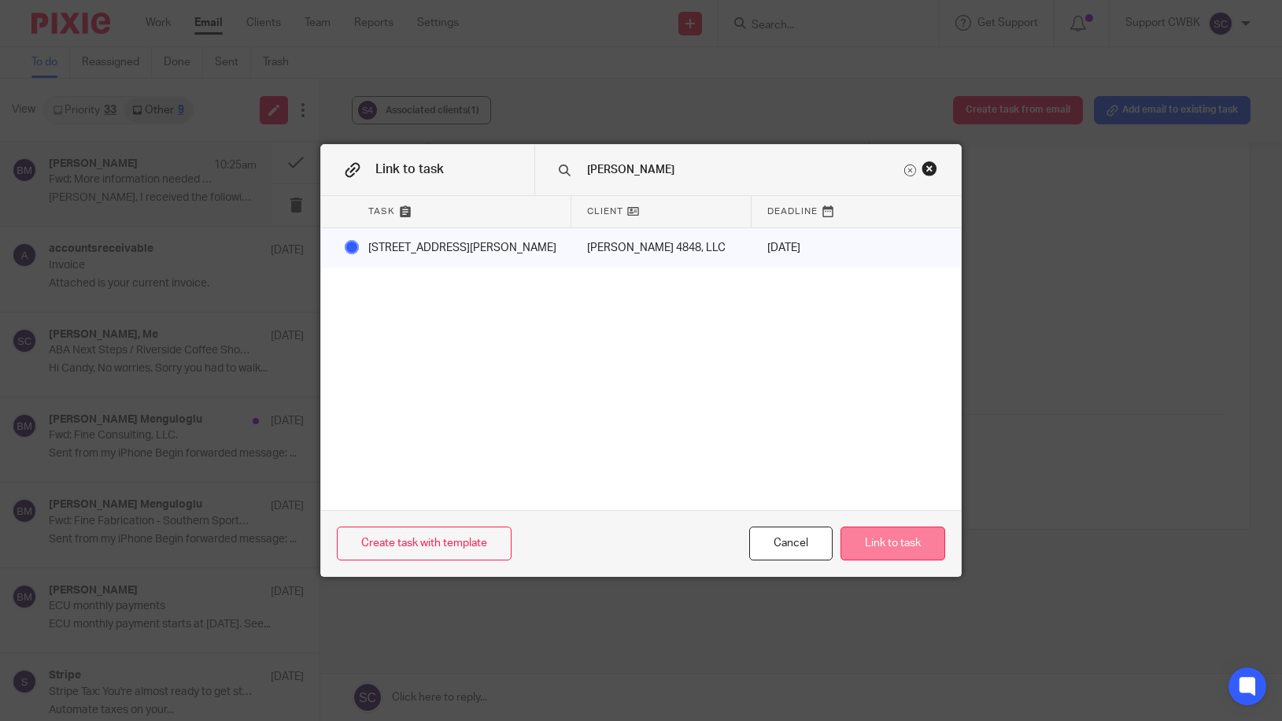
click at [893, 546] on button "Link to task" at bounding box center [892, 543] width 105 height 34
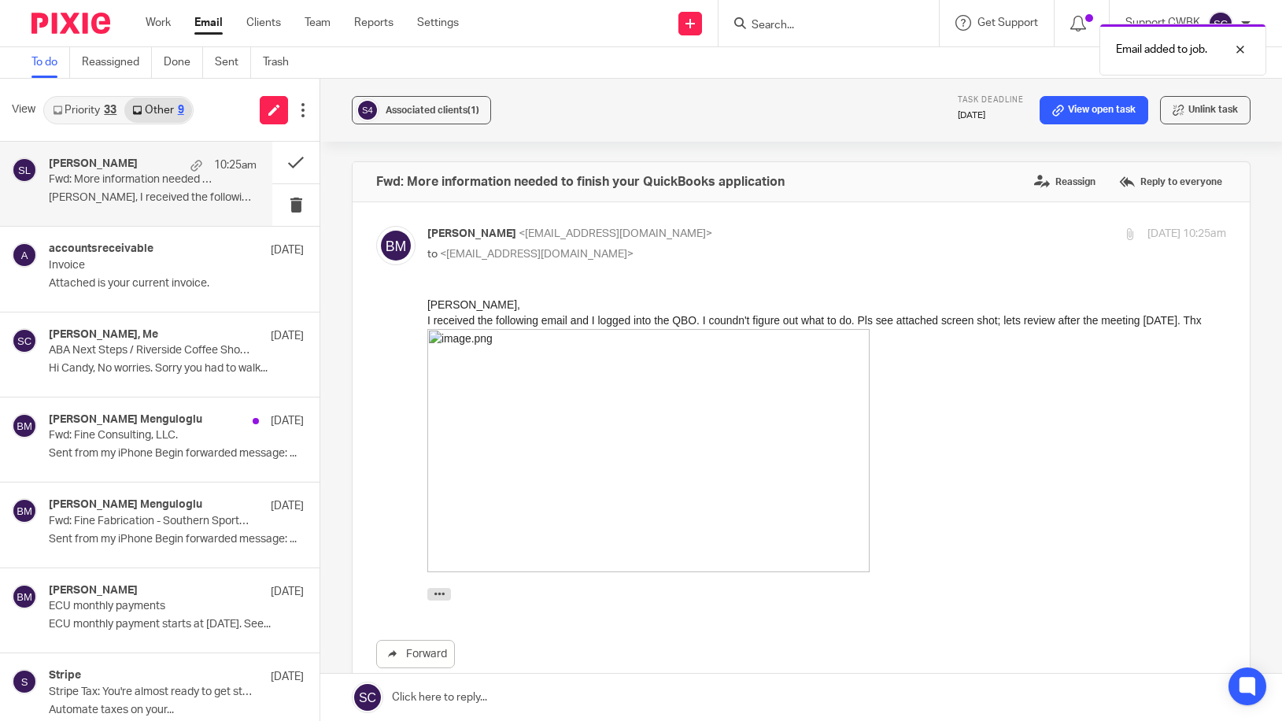
scroll to position [0, 0]
click at [297, 161] on button at bounding box center [295, 163] width 47 height 42
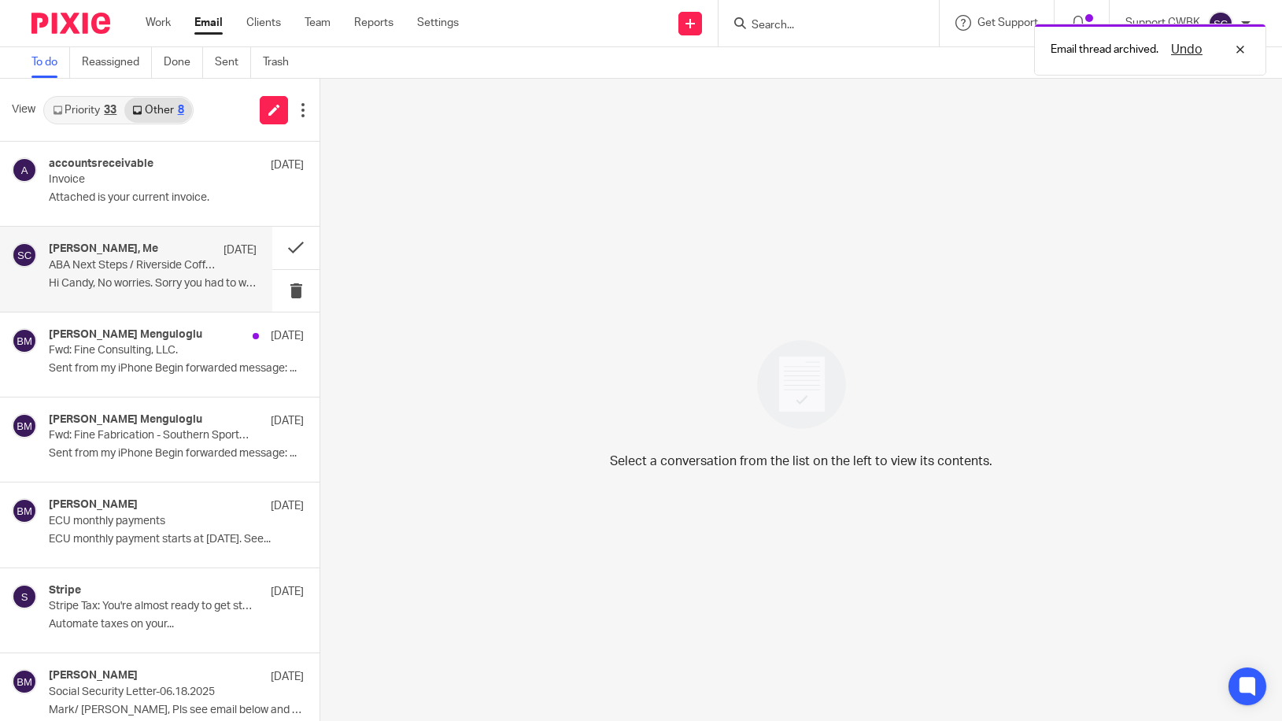
click at [127, 268] on p "ABA Next Steps / Riverside Coffee Shop Invoices" at bounding box center [132, 265] width 166 height 13
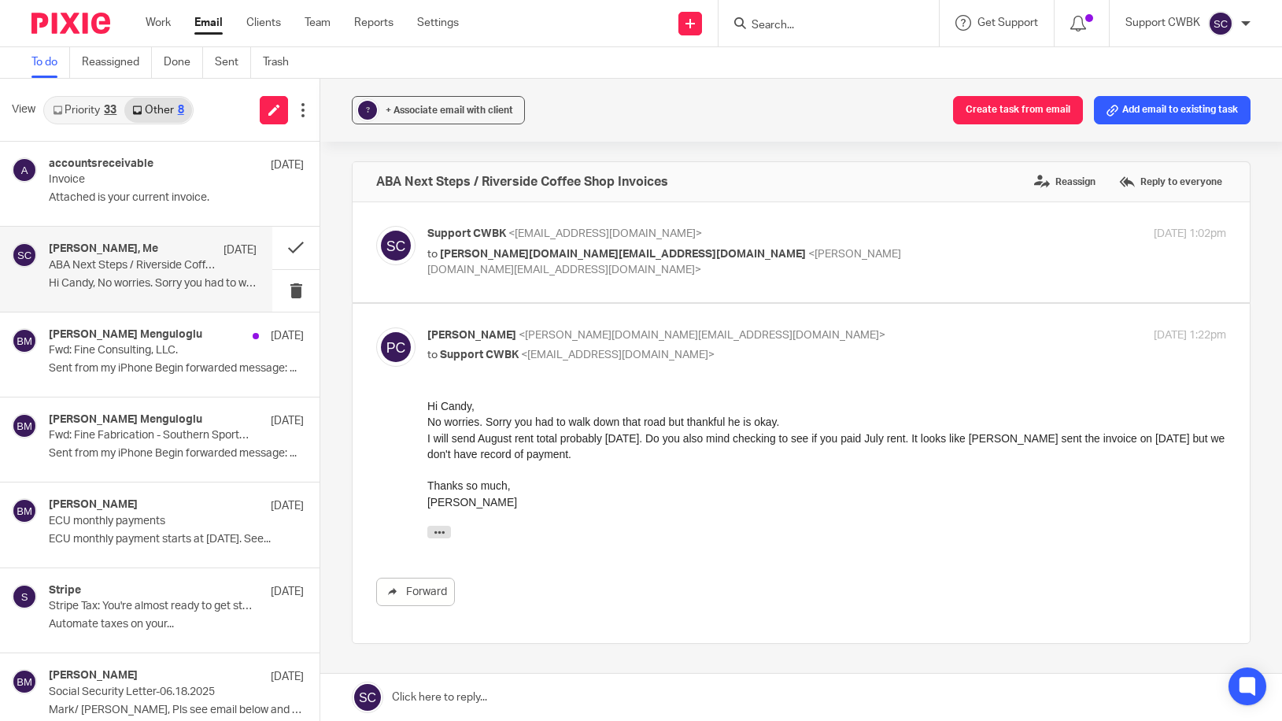
click at [598, 254] on span "<[PERSON_NAME][DOMAIN_NAME][EMAIL_ADDRESS][DOMAIN_NAME]>" at bounding box center [664, 263] width 474 height 28
checkbox input "true"
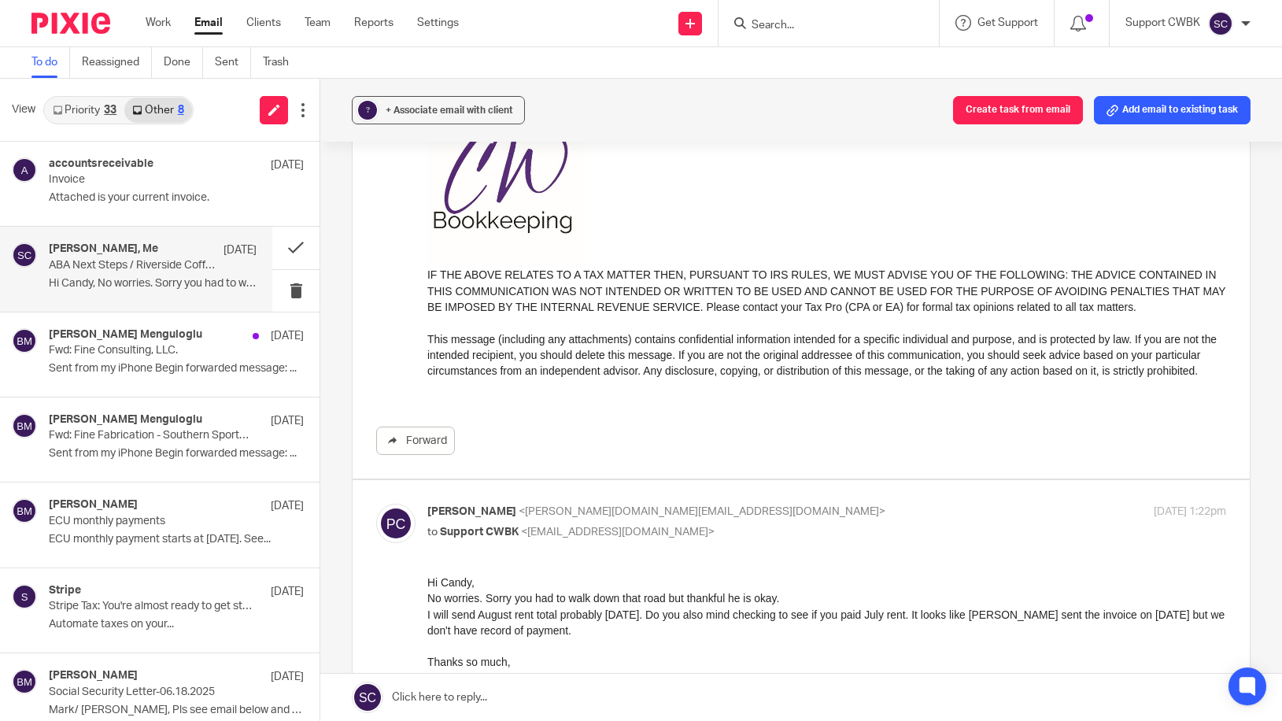
scroll to position [630, 0]
